Goal: Information Seeking & Learning: Compare options

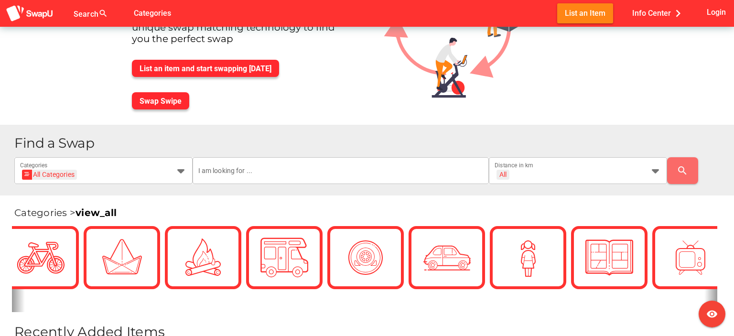
scroll to position [96, 0]
click at [157, 101] on span "Swap Swipe" at bounding box center [161, 101] width 42 height 9
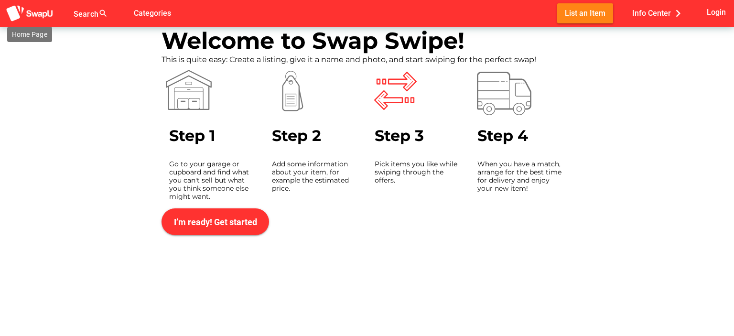
click at [37, 15] on img at bounding box center [30, 14] width 48 height 18
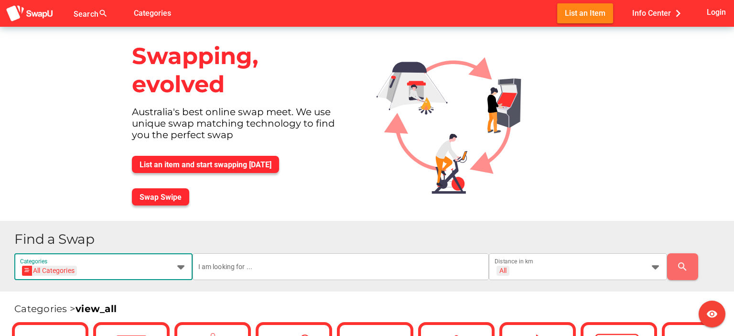
scroll to position [191, 0]
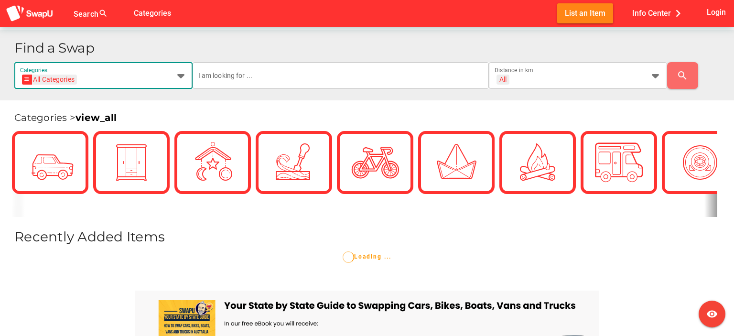
click at [181, 49] on div "Find a Swap All Categories All Categories Categories All + All Distance in km s…" at bounding box center [370, 65] width 712 height 48
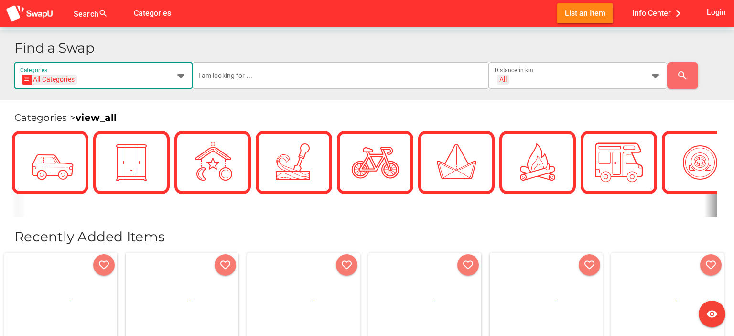
click at [180, 78] on icon at bounding box center [180, 75] width 11 height 11
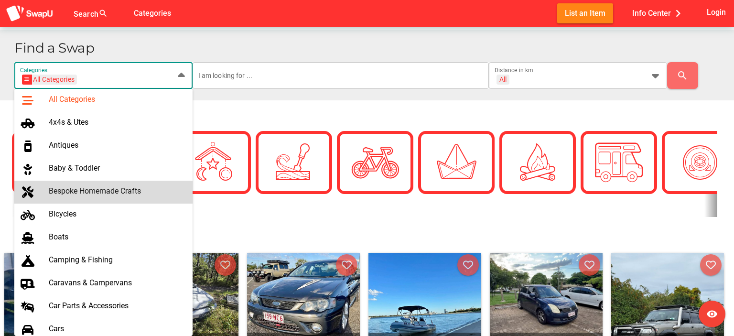
scroll to position [96, 0]
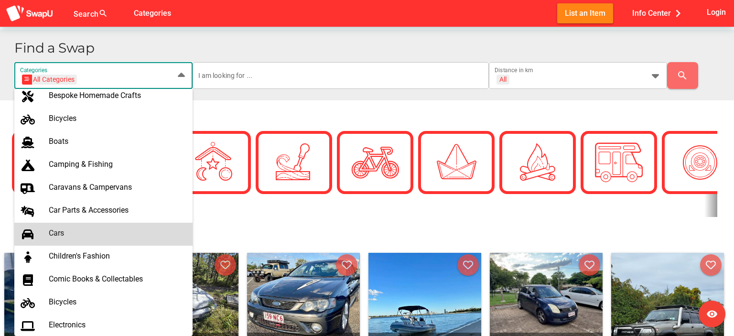
click at [60, 235] on div "Cars" at bounding box center [117, 233] width 136 height 9
type input "Cars"
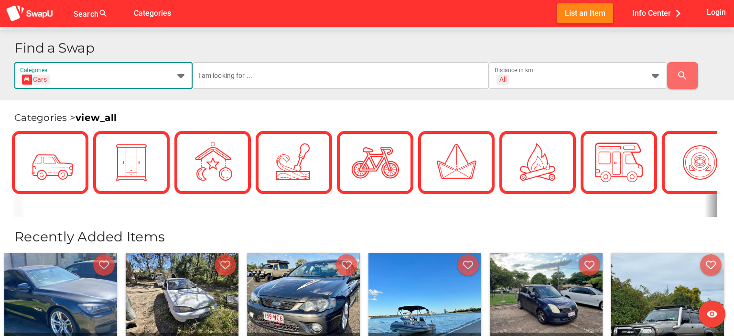
scroll to position [0, 13]
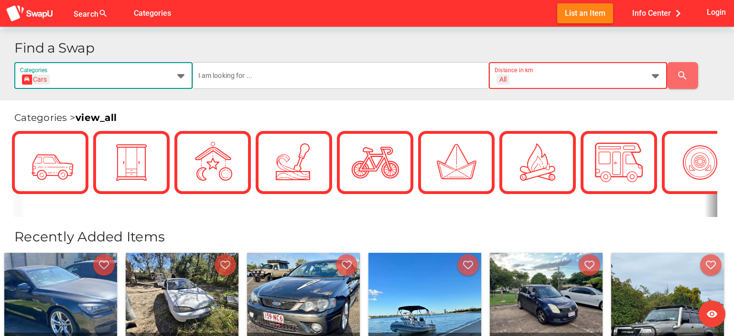
click at [652, 76] on icon at bounding box center [655, 75] width 11 height 11
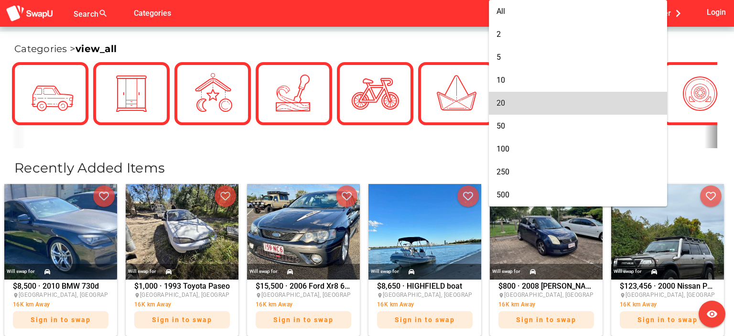
scroll to position [287, 0]
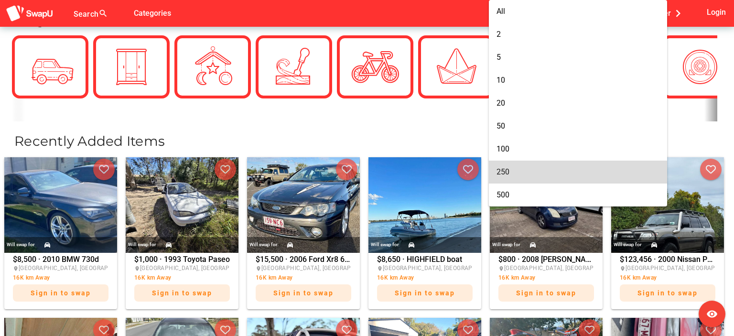
click at [518, 170] on div "250" at bounding box center [578, 171] width 163 height 9
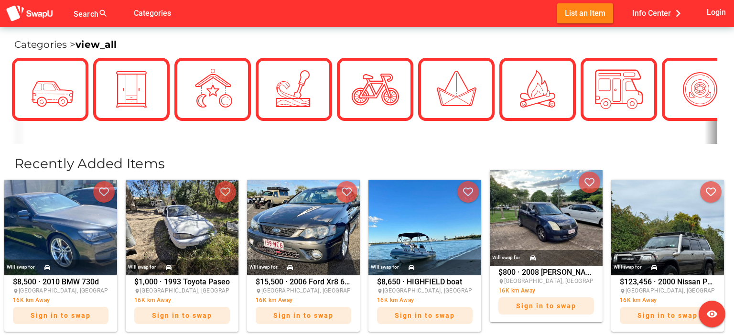
scroll to position [102, 0]
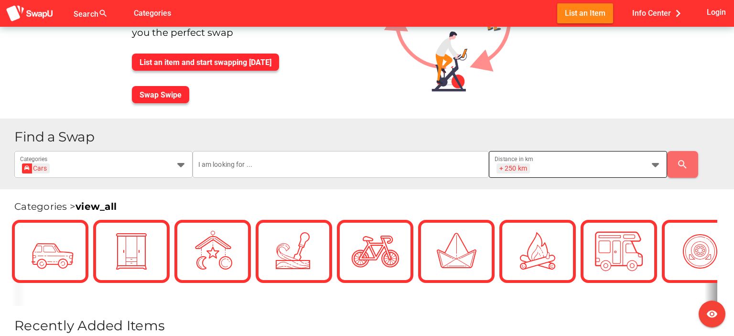
click at [643, 162] on div "+ 250 km + 250 km Distance in km" at bounding box center [570, 164] width 150 height 27
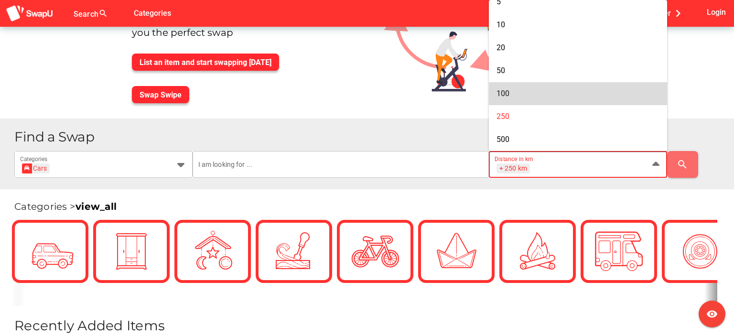
click at [568, 98] on div "100" at bounding box center [578, 93] width 163 height 15
type input "+ 100 km"
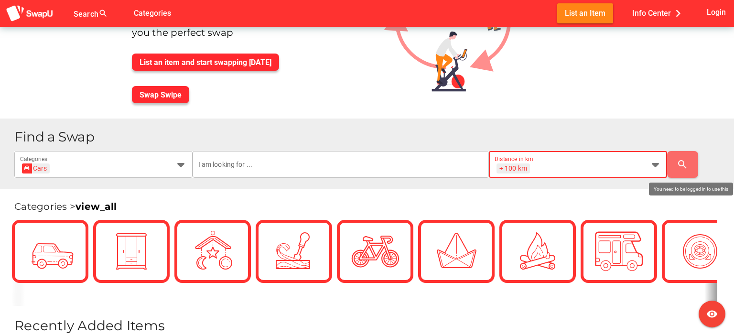
scroll to position [0, 0]
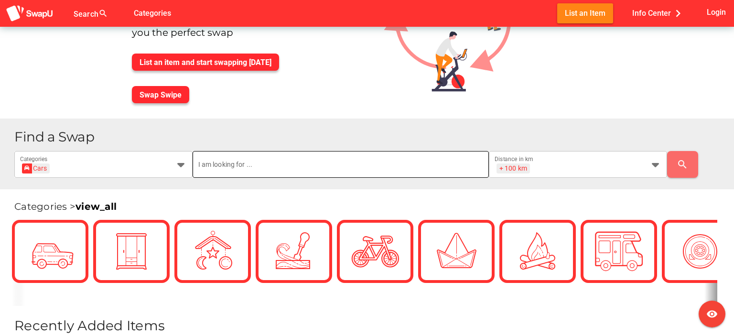
click at [390, 159] on input "text" at bounding box center [340, 164] width 285 height 27
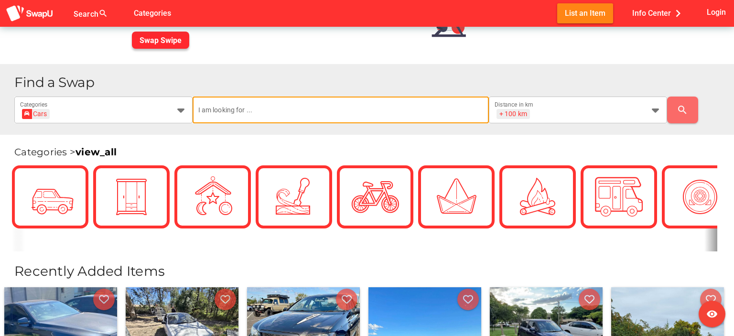
scroll to position [198, 0]
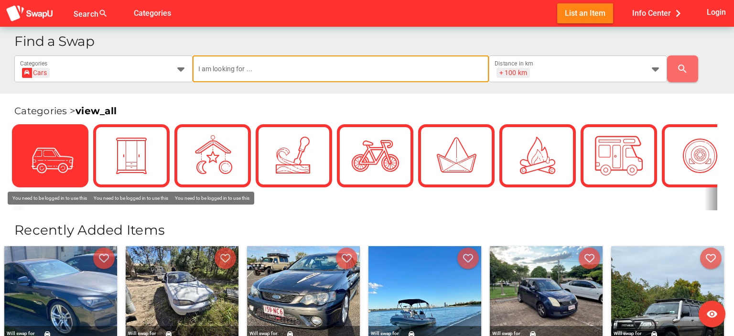
click at [47, 160] on img at bounding box center [50, 156] width 48 height 48
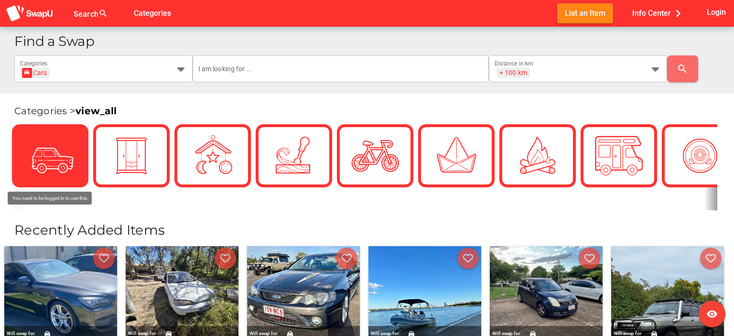
click at [24, 141] on div at bounding box center [50, 155] width 57 height 57
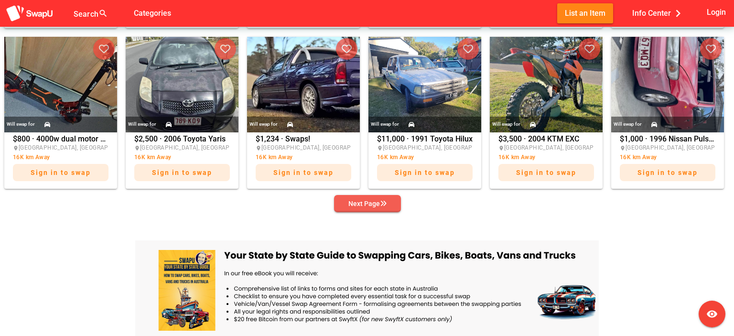
scroll to position [628, 0]
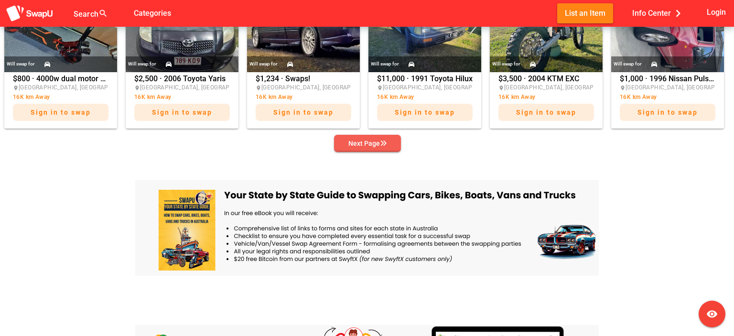
click at [369, 140] on div "Next Page" at bounding box center [368, 143] width 38 height 11
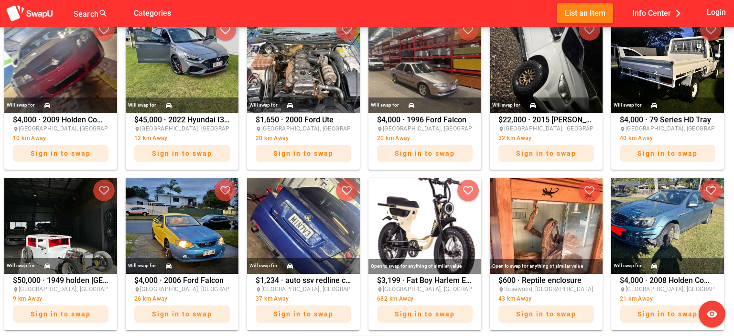
scroll to position [580, 0]
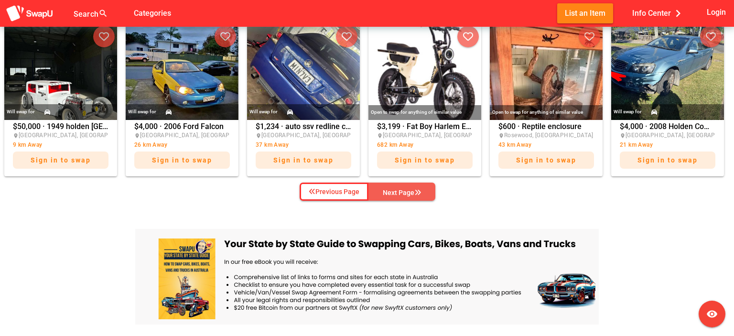
click at [405, 193] on div "Next Page" at bounding box center [402, 192] width 38 height 11
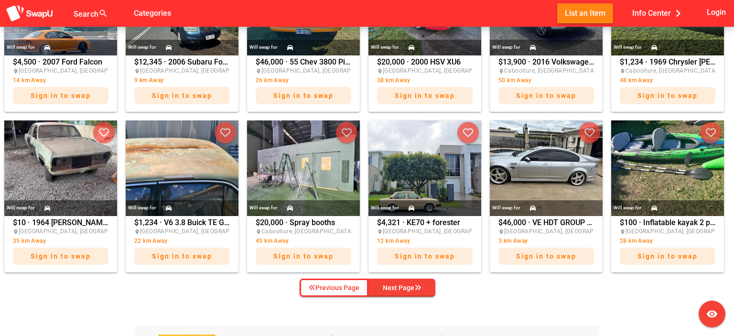
scroll to position [485, 0]
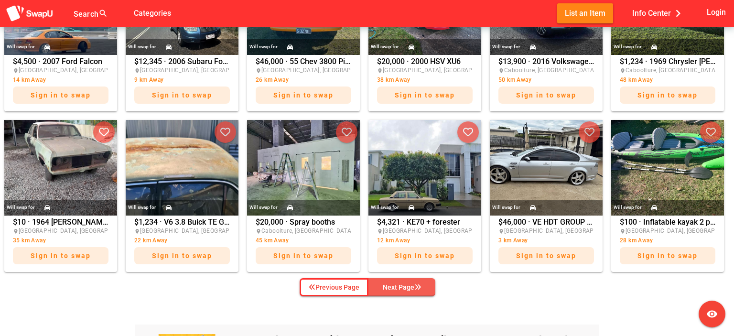
click at [415, 290] on div "Next Page" at bounding box center [402, 287] width 38 height 11
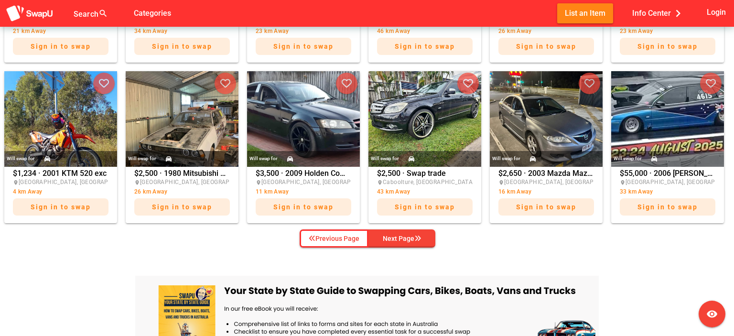
scroll to position [580, 0]
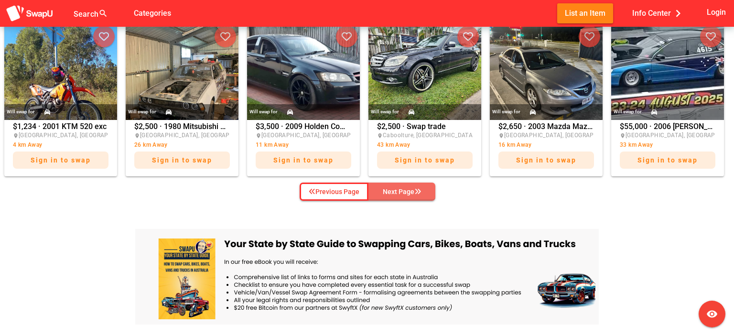
click at [399, 188] on div "Next Page" at bounding box center [402, 191] width 38 height 11
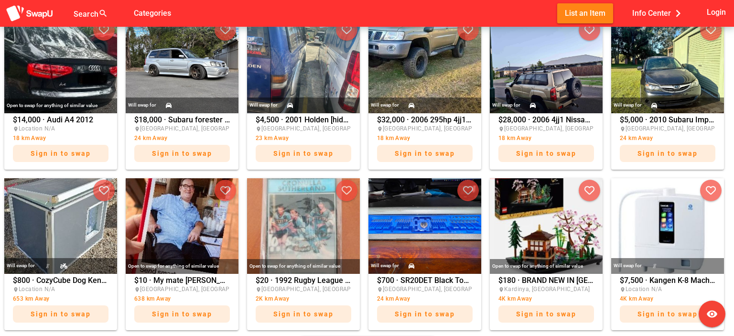
scroll to position [533, 0]
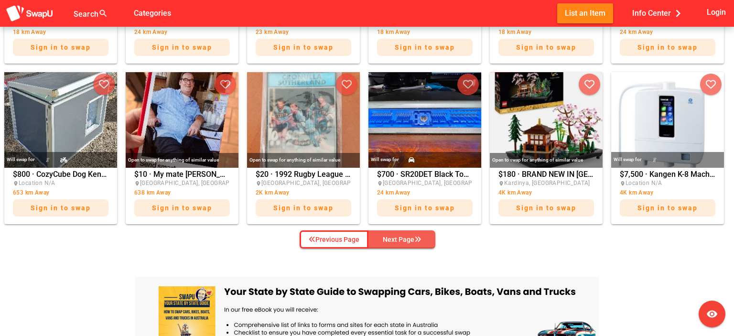
click at [407, 239] on div "Next Page" at bounding box center [402, 239] width 38 height 11
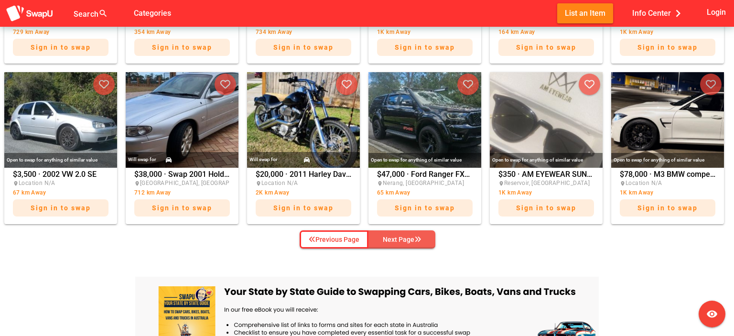
click at [413, 240] on div "Next Page" at bounding box center [402, 239] width 38 height 11
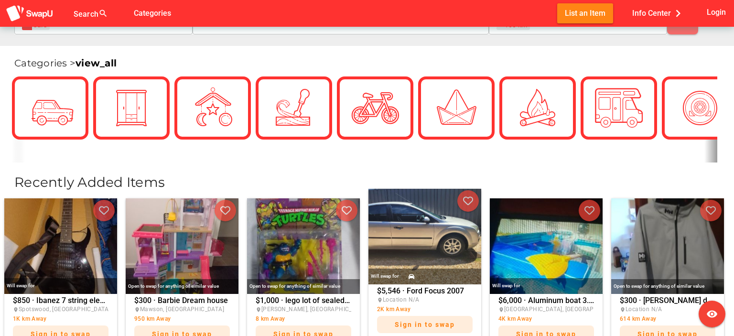
scroll to position [485, 0]
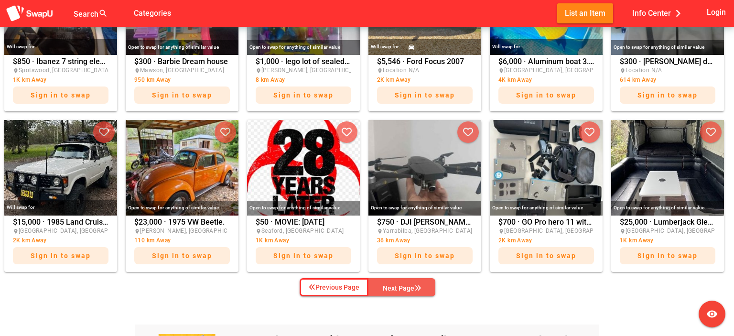
click at [404, 287] on div "Next Page" at bounding box center [402, 288] width 38 height 11
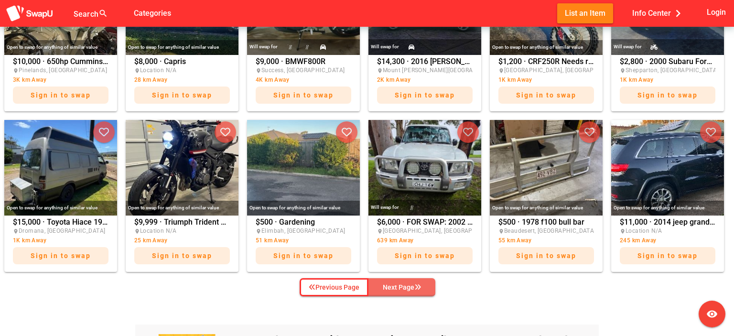
drag, startPoint x: 403, startPoint y: 293, endPoint x: 407, endPoint y: 290, distance: 5.6
click at [405, 292] on span "Next Page" at bounding box center [402, 287] width 52 height 14
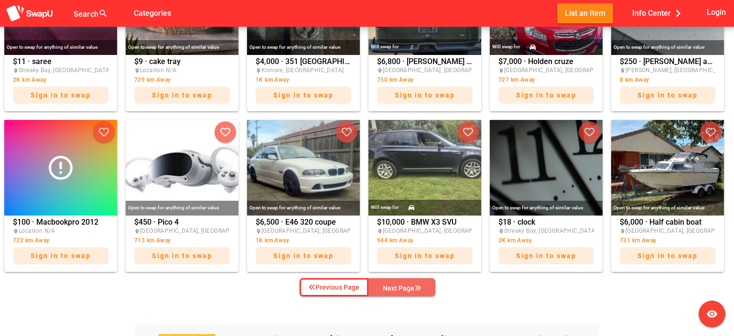
click at [394, 287] on div "Next Page" at bounding box center [402, 288] width 38 height 11
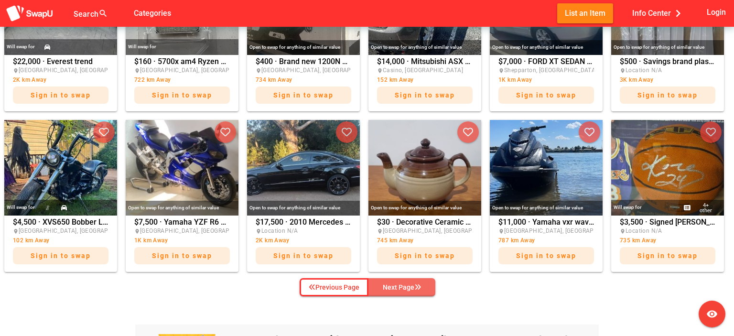
click at [412, 284] on div "Next Page" at bounding box center [402, 287] width 38 height 11
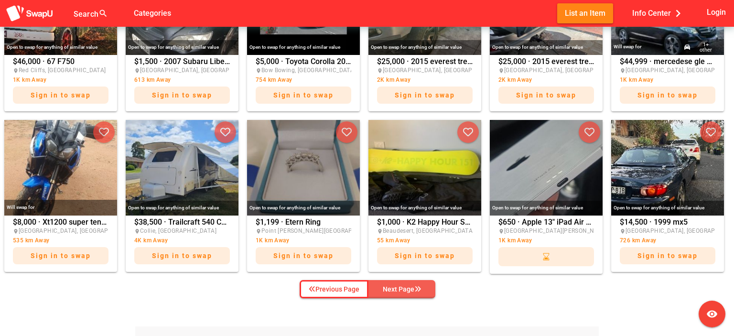
click at [409, 288] on div "Next Page" at bounding box center [402, 289] width 38 height 11
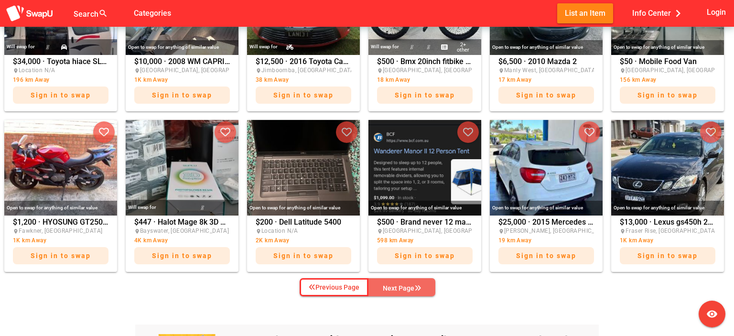
click at [415, 292] on div "Next Page" at bounding box center [402, 288] width 38 height 11
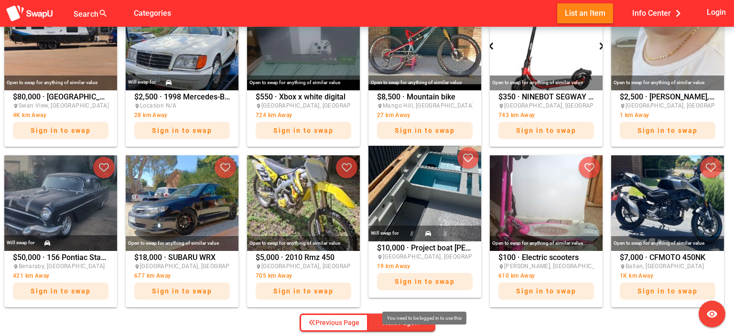
scroll to position [533, 0]
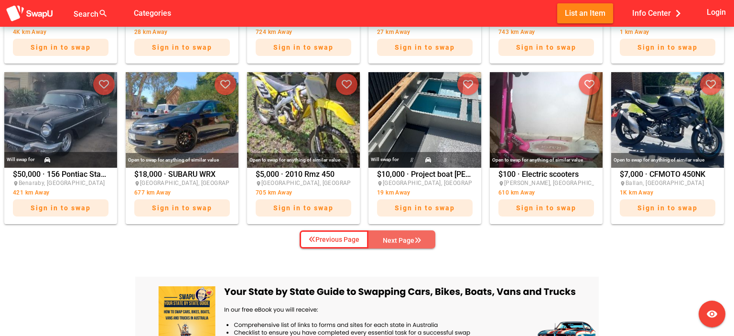
click at [396, 236] on div "Next Page" at bounding box center [402, 240] width 38 height 11
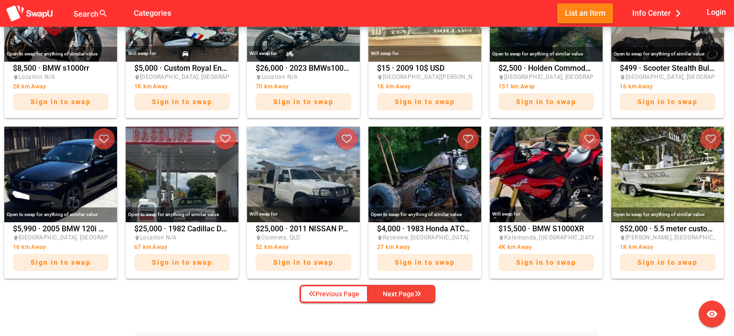
scroll to position [580, 0]
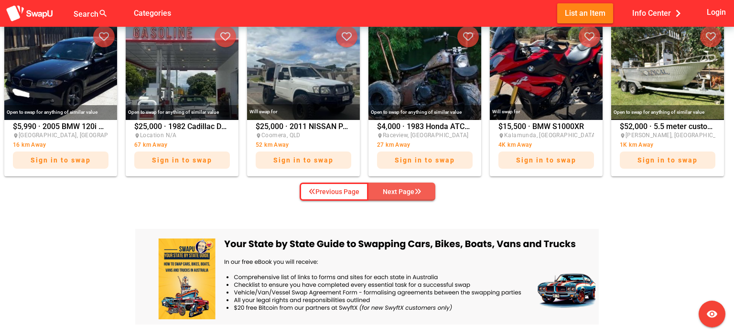
click at [402, 189] on div "Next Page" at bounding box center [402, 191] width 38 height 11
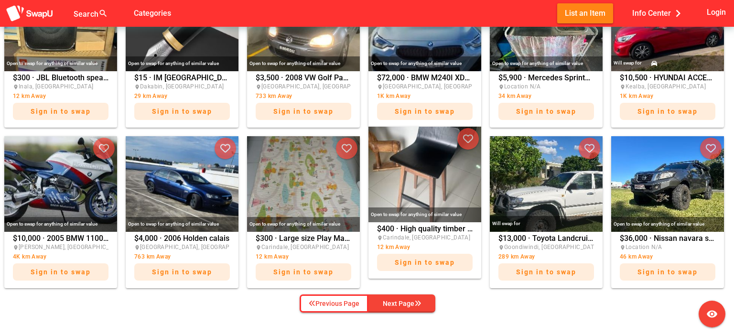
scroll to position [485, 0]
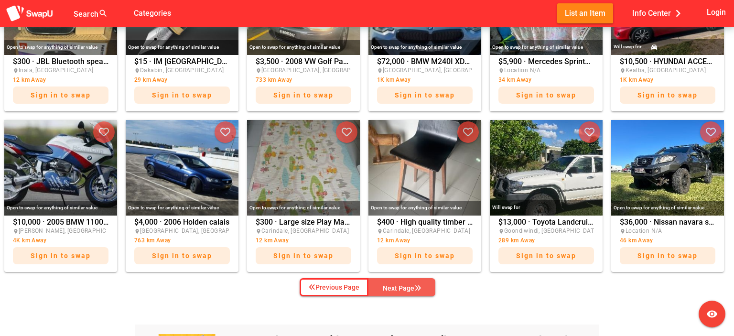
click at [414, 286] on div "Next Page" at bounding box center [402, 288] width 38 height 11
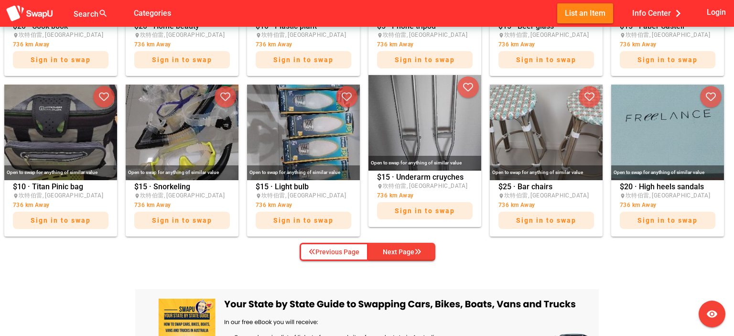
scroll to position [533, 0]
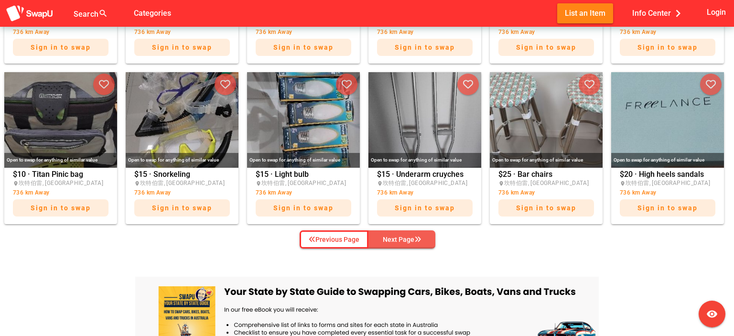
click at [406, 239] on div "Next Page" at bounding box center [402, 239] width 38 height 11
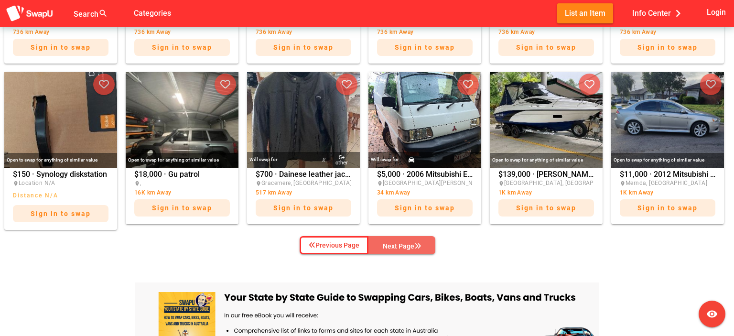
click at [421, 250] on div "Next Page" at bounding box center [402, 245] width 38 height 11
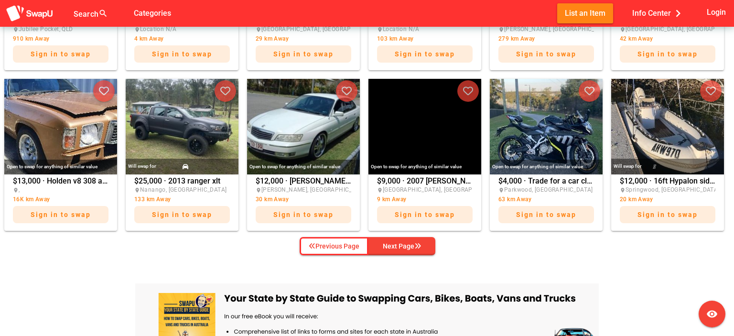
scroll to position [437, 0]
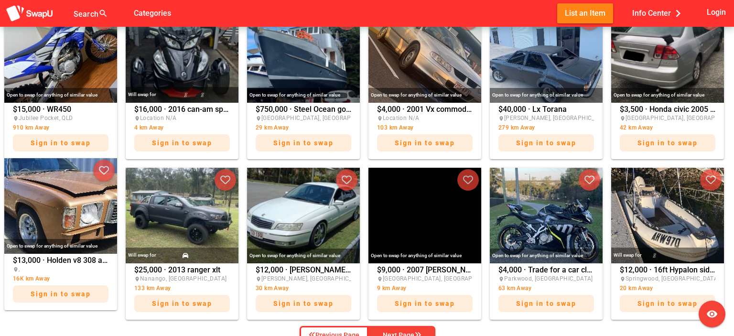
click at [39, 221] on img at bounding box center [60, 206] width 113 height 96
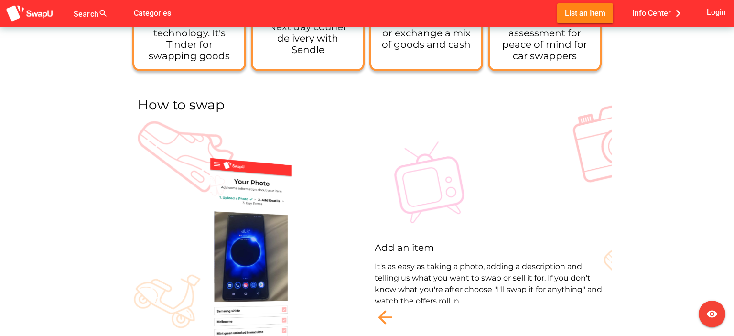
scroll to position [1272, 0]
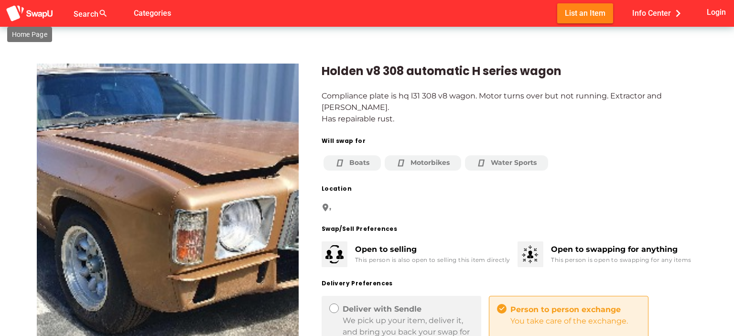
click at [31, 16] on img at bounding box center [30, 14] width 48 height 18
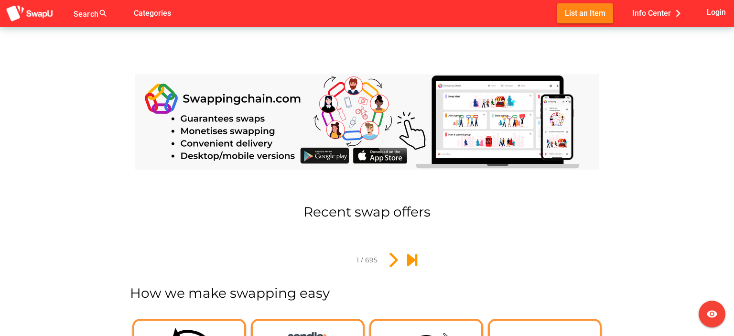
scroll to position [239, 0]
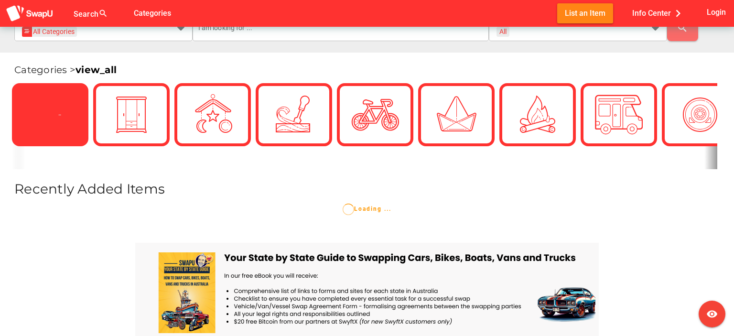
click at [51, 109] on icon at bounding box center [50, 115] width 24 height 24
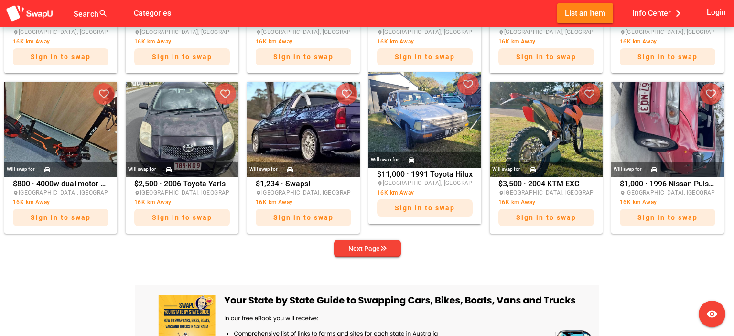
scroll to position [526, 0]
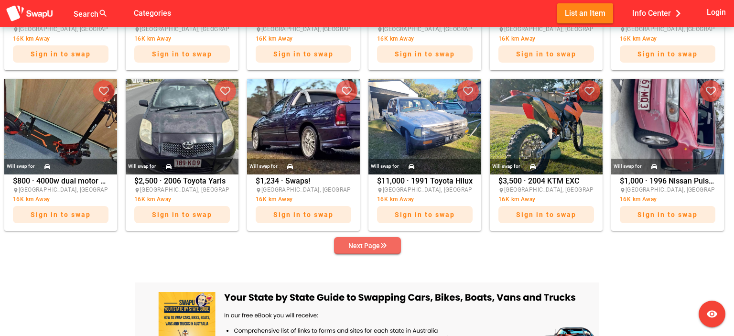
click at [360, 244] on div "Next Page" at bounding box center [368, 245] width 38 height 11
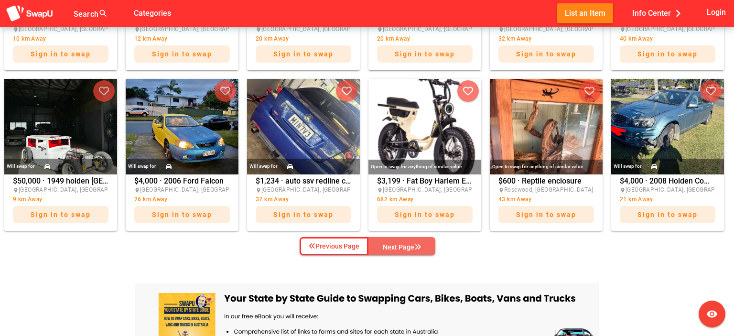
click at [390, 243] on div "Next Page" at bounding box center [402, 246] width 38 height 11
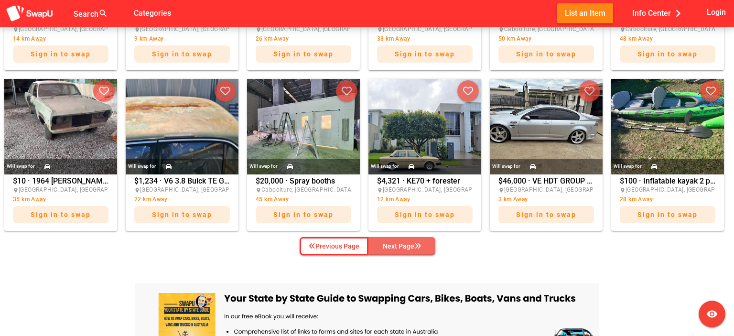
click at [390, 243] on div "Next Page" at bounding box center [402, 245] width 38 height 11
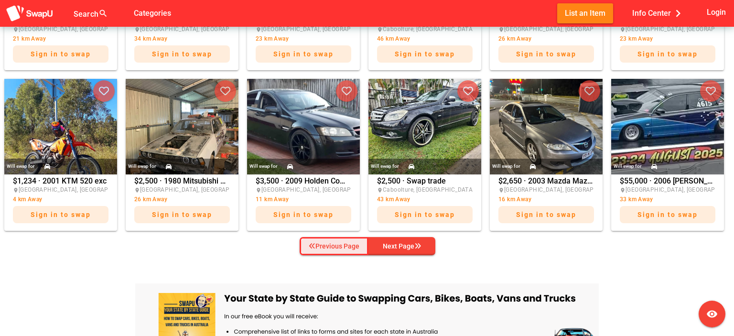
click at [350, 245] on div "Previous Page" at bounding box center [334, 245] width 51 height 11
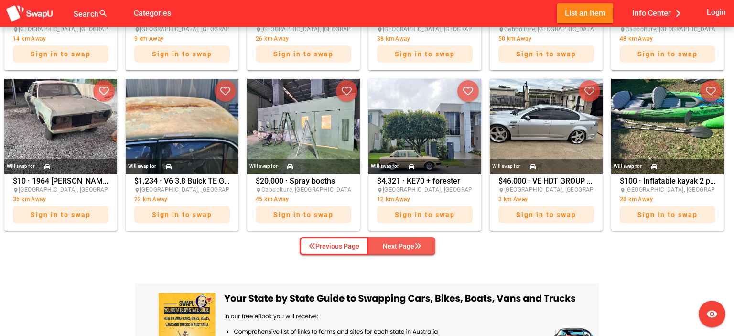
click at [407, 240] on div "Next Page" at bounding box center [402, 245] width 38 height 11
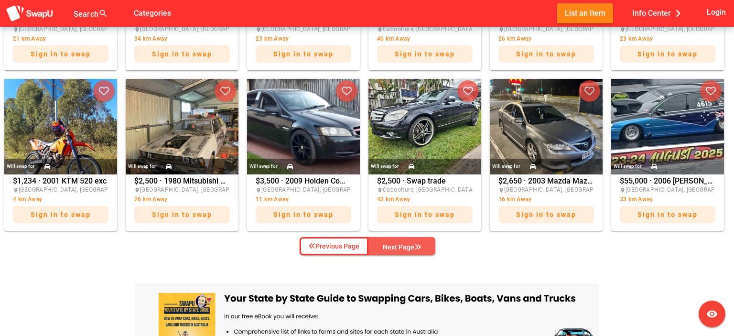
click at [418, 246] on icon "button" at bounding box center [418, 247] width 7 height 7
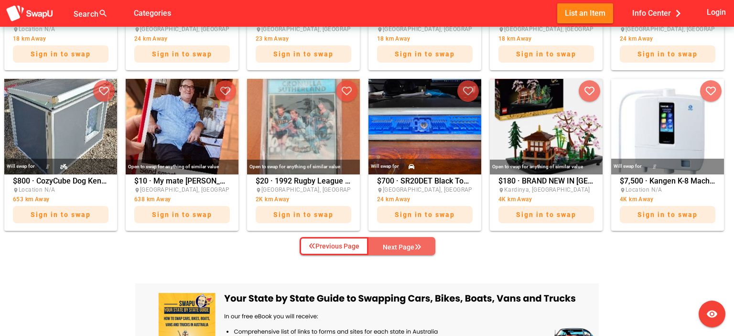
click at [418, 246] on icon "button" at bounding box center [418, 247] width 7 height 7
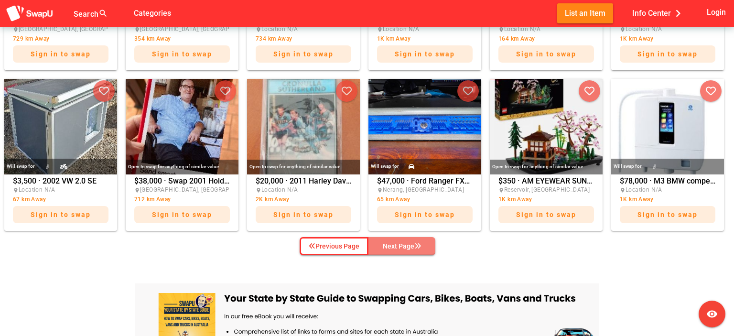
click at [418, 246] on icon "button" at bounding box center [418, 246] width 7 height 7
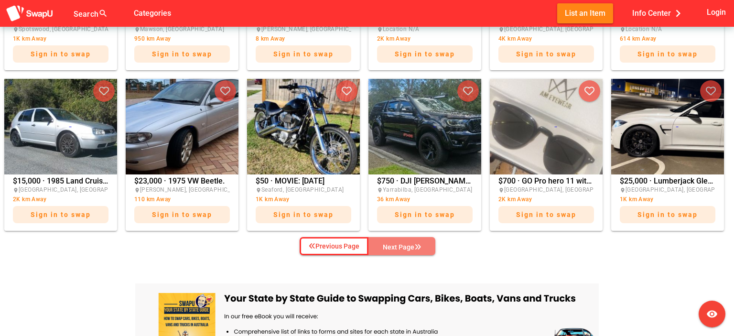
click at [418, 246] on icon "button" at bounding box center [418, 247] width 7 height 7
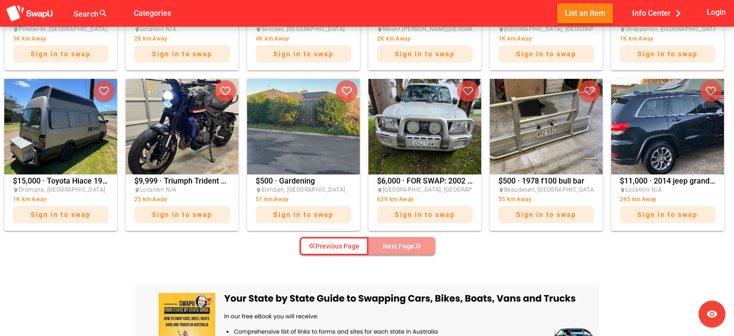
click at [418, 246] on icon "button" at bounding box center [418, 246] width 7 height 7
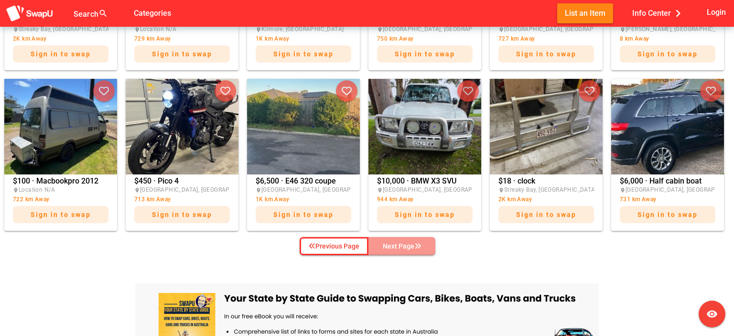
click at [418, 246] on icon "button" at bounding box center [418, 246] width 7 height 7
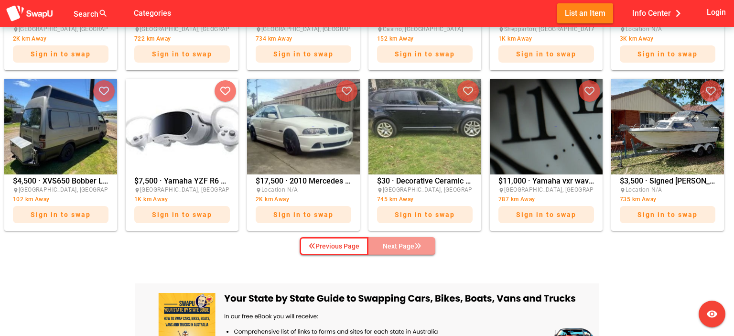
click at [418, 246] on icon "button" at bounding box center [418, 246] width 7 height 7
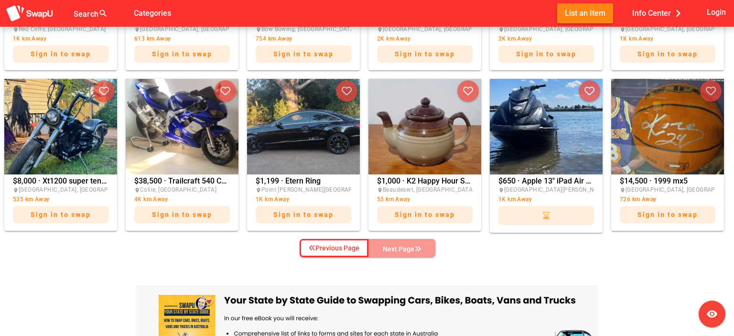
click at [418, 246] on icon "button" at bounding box center [418, 249] width 7 height 7
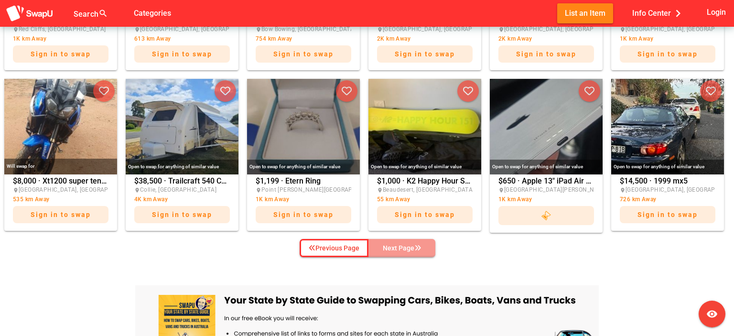
click at [418, 246] on icon "button" at bounding box center [418, 248] width 7 height 7
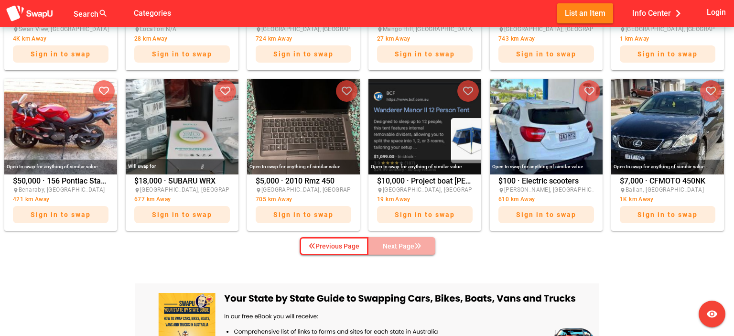
click at [418, 246] on icon "button" at bounding box center [418, 246] width 7 height 7
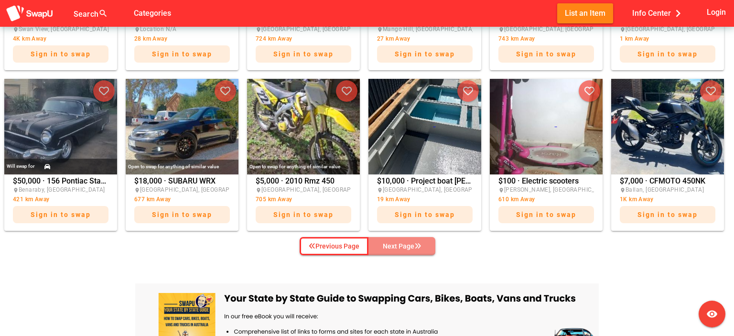
click at [418, 246] on icon "button" at bounding box center [418, 246] width 7 height 7
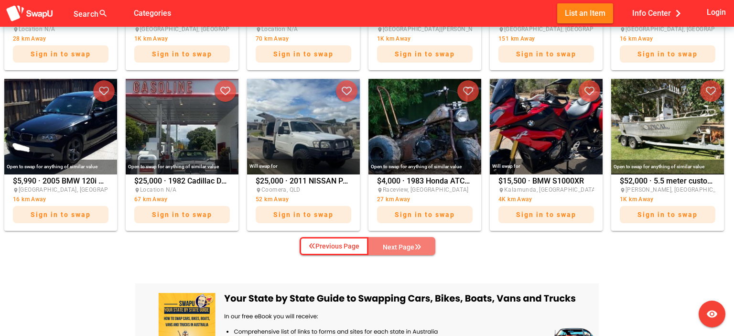
click at [418, 246] on icon "button" at bounding box center [418, 247] width 7 height 7
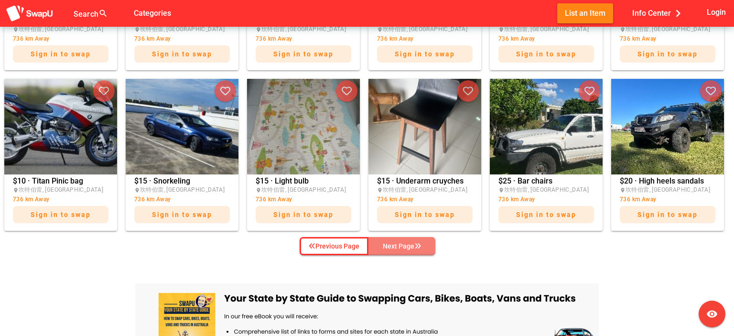
click at [418, 246] on icon "button" at bounding box center [418, 246] width 7 height 7
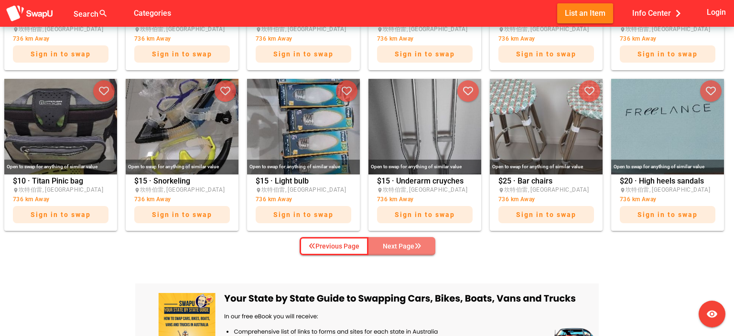
click at [418, 246] on span "Next Page" at bounding box center [402, 246] width 52 height 14
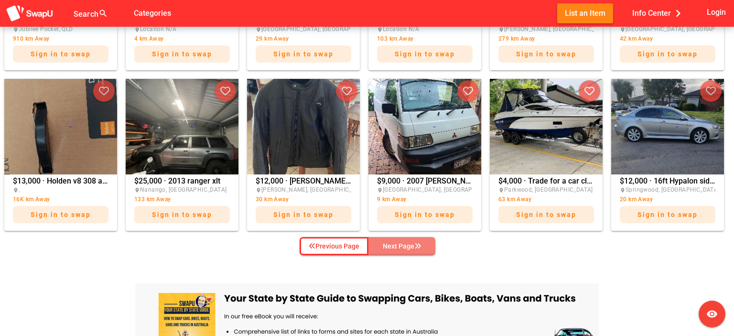
click at [418, 246] on icon "button" at bounding box center [418, 246] width 7 height 7
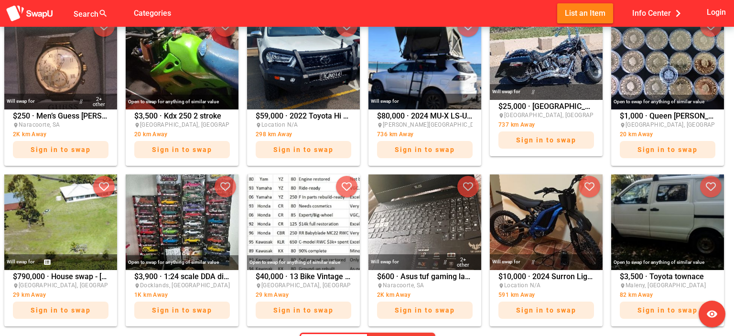
scroll to position [478, 0]
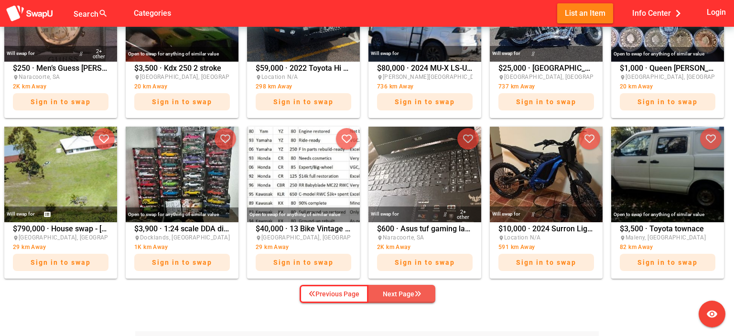
click at [397, 294] on div "Next Page" at bounding box center [402, 293] width 38 height 11
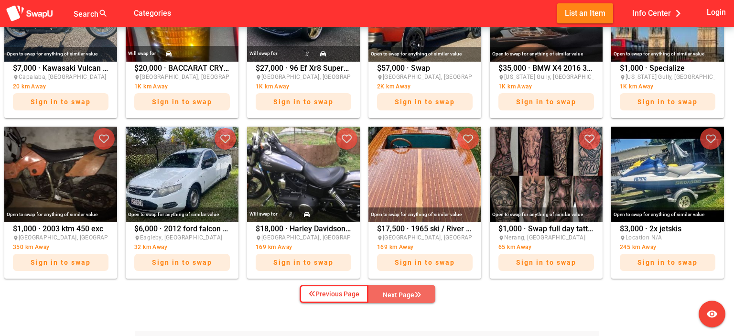
click at [394, 298] on div "Next Page" at bounding box center [402, 294] width 38 height 11
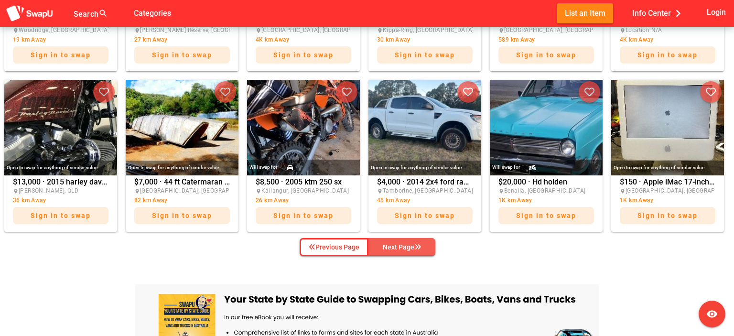
scroll to position [526, 0]
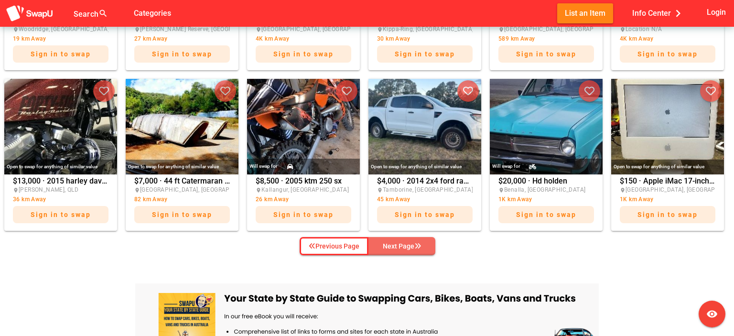
click at [402, 246] on div "Next Page" at bounding box center [402, 245] width 38 height 11
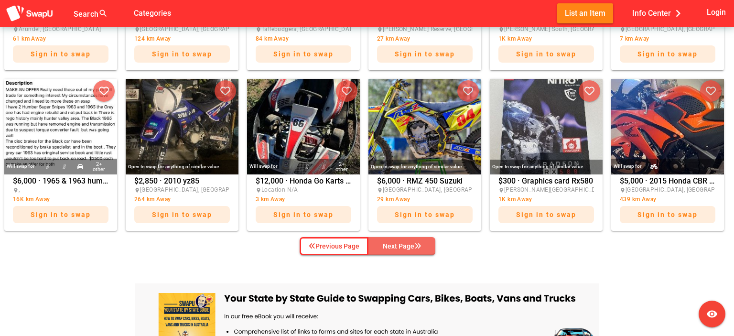
click at [404, 250] on div "Next Page" at bounding box center [402, 245] width 38 height 11
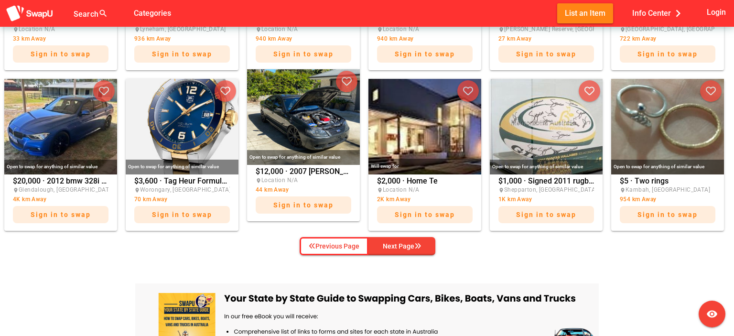
click at [274, 132] on img at bounding box center [303, 117] width 113 height 96
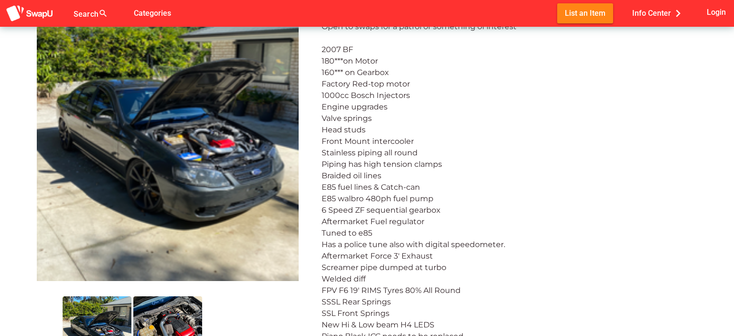
scroll to position [48, 0]
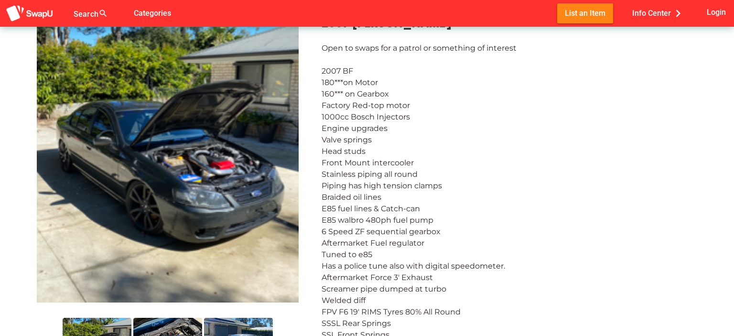
click at [170, 172] on img at bounding box center [168, 159] width 262 height 287
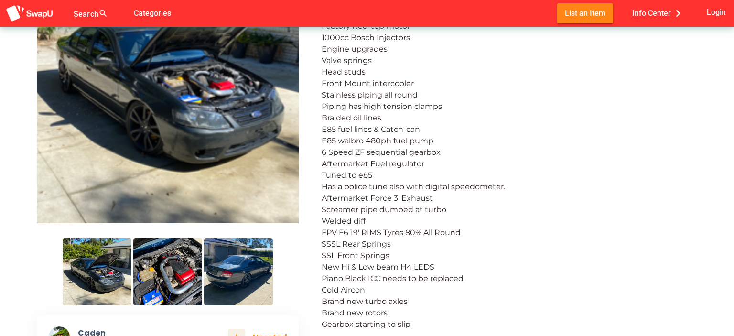
scroll to position [143, 0]
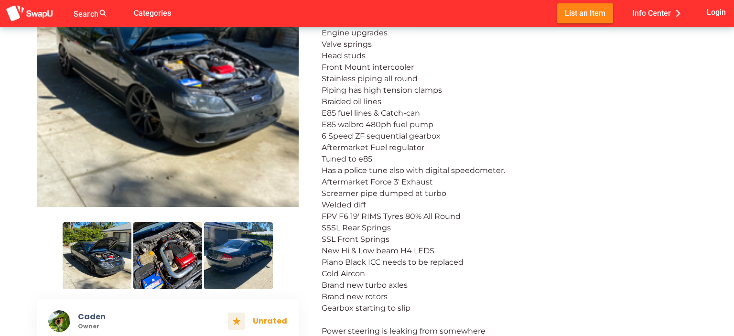
click at [165, 256] on img at bounding box center [167, 255] width 69 height 67
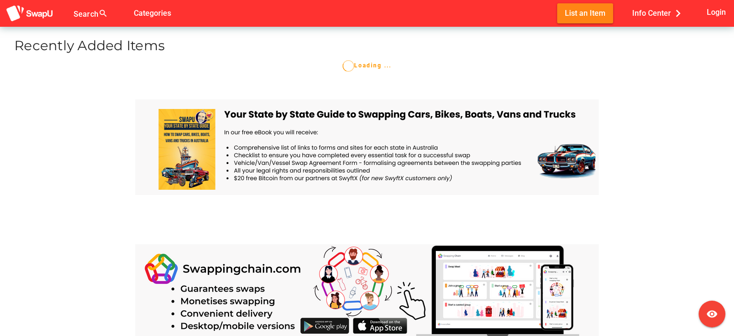
scroll to position [382, 0]
